Goal: Information Seeking & Learning: Find specific fact

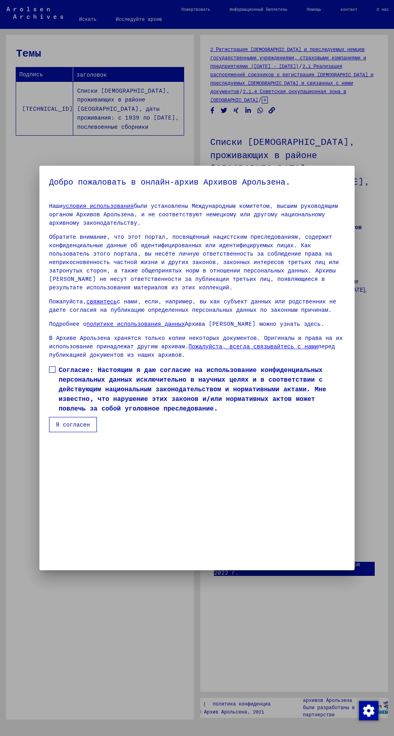
scroll to position [171, 0]
click at [52, 373] on span at bounding box center [52, 370] width 6 height 6
click at [72, 564] on mat-dialog-container "Добро пожаловать в онлайн-архив Архивов Арользена. Наши условия использования б…" at bounding box center [196, 368] width 315 height 405
click at [73, 428] on font "Я согласен" at bounding box center [73, 424] width 34 height 7
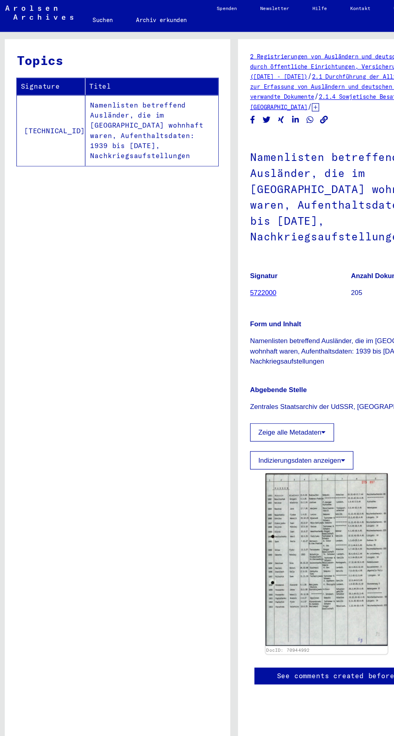
scroll to position [33, 0]
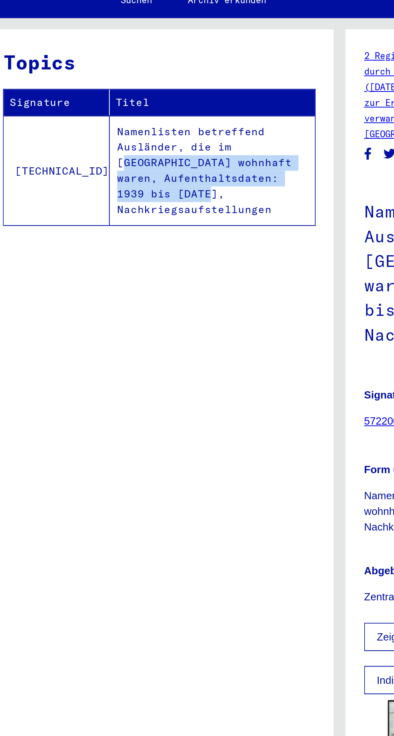
copy td "Kreis Greiz wohnhaft waren, Aufenthaltsdaten: 1939 bis [DATE],"
